Goal: Task Accomplishment & Management: Manage account settings

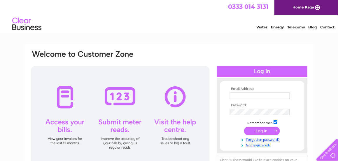
click at [267, 28] on link "Water" at bounding box center [262, 27] width 11 height 4
type input "garryandpaula@aol.com"
click at [265, 128] on input "submit" at bounding box center [262, 130] width 36 height 8
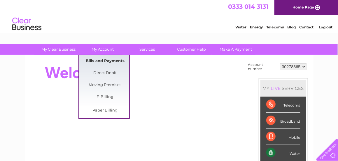
click at [110, 63] on link "Bills and Payments" at bounding box center [105, 61] width 48 height 12
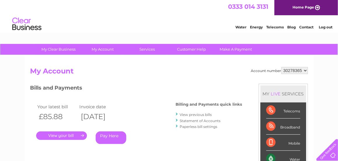
click at [78, 137] on link "." at bounding box center [61, 135] width 51 height 8
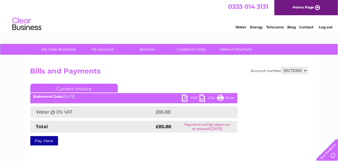
scroll to position [29, 0]
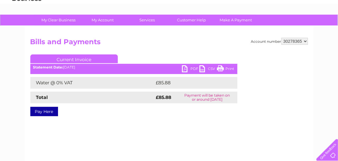
click at [191, 68] on link "PDF" at bounding box center [191, 69] width 18 height 8
